Goal: Information Seeking & Learning: Learn about a topic

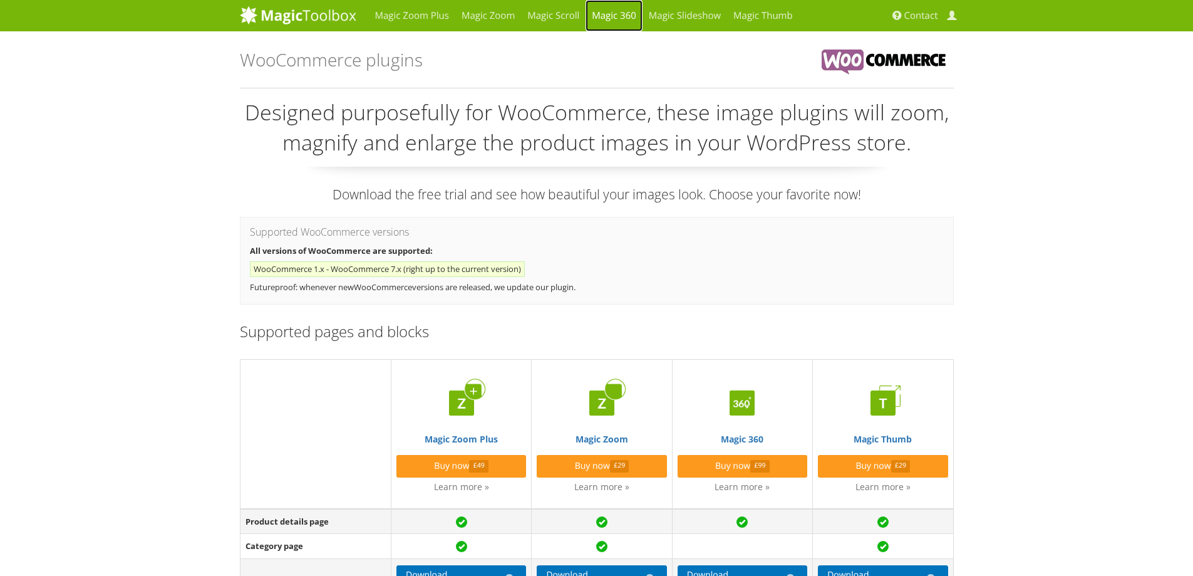
click at [613, 11] on link "Magic 360" at bounding box center [614, 15] width 57 height 31
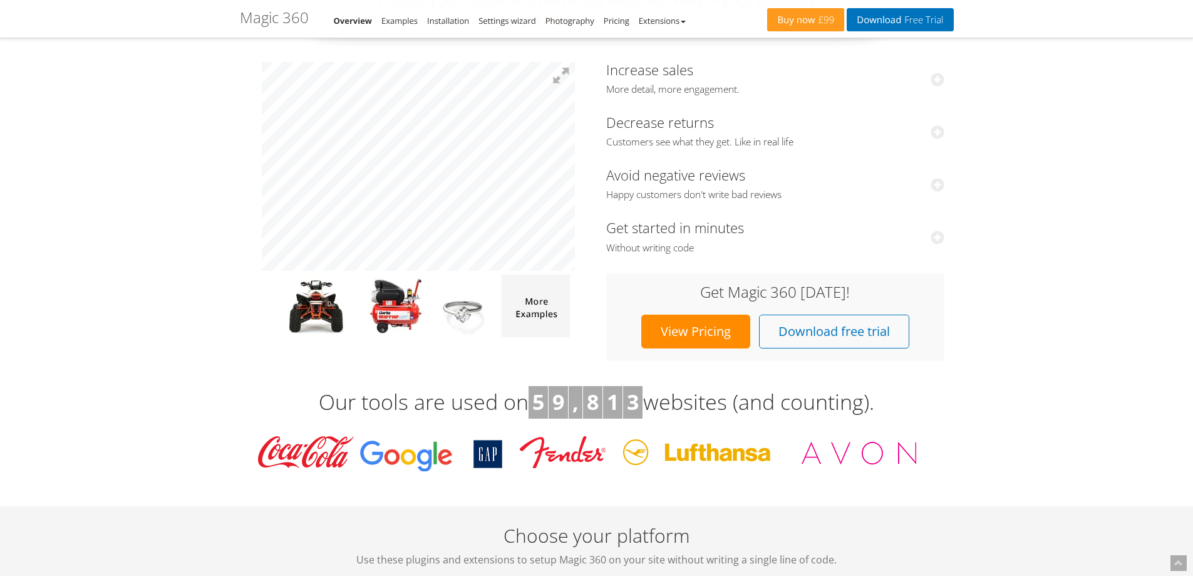
scroll to position [125, 0]
click at [707, 326] on link "View Pricing" at bounding box center [695, 331] width 109 height 34
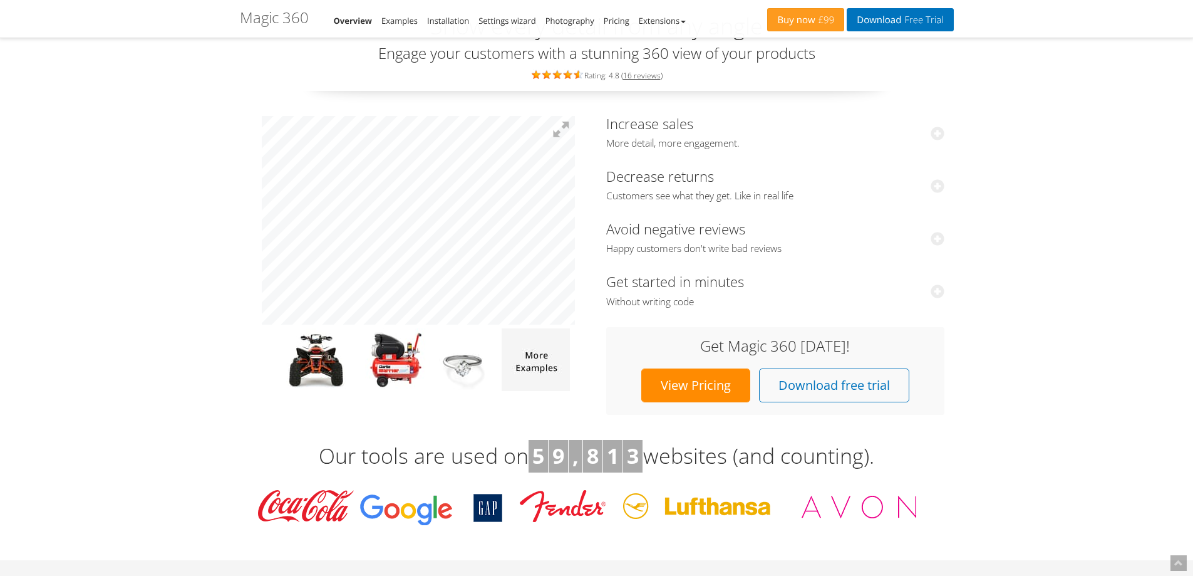
scroll to position [0, 0]
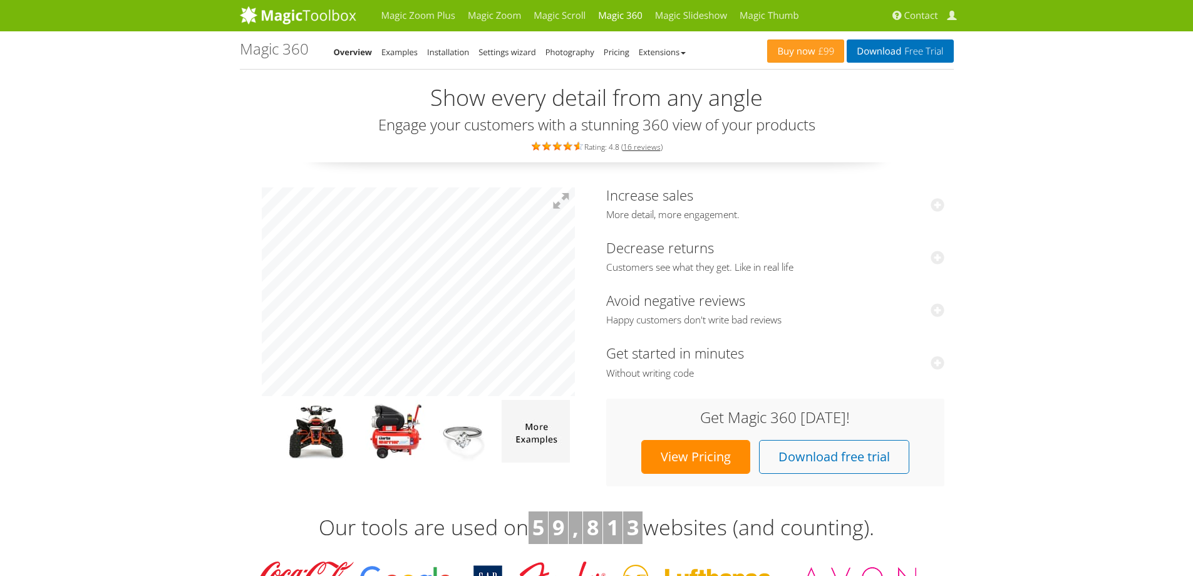
drag, startPoint x: 559, startPoint y: 202, endPoint x: 576, endPoint y: 277, distance: 77.6
click at [559, 202] on button at bounding box center [561, 201] width 28 height 28
click at [408, 49] on link "Examples" at bounding box center [399, 51] width 36 height 11
